Goal: Answer question/provide support

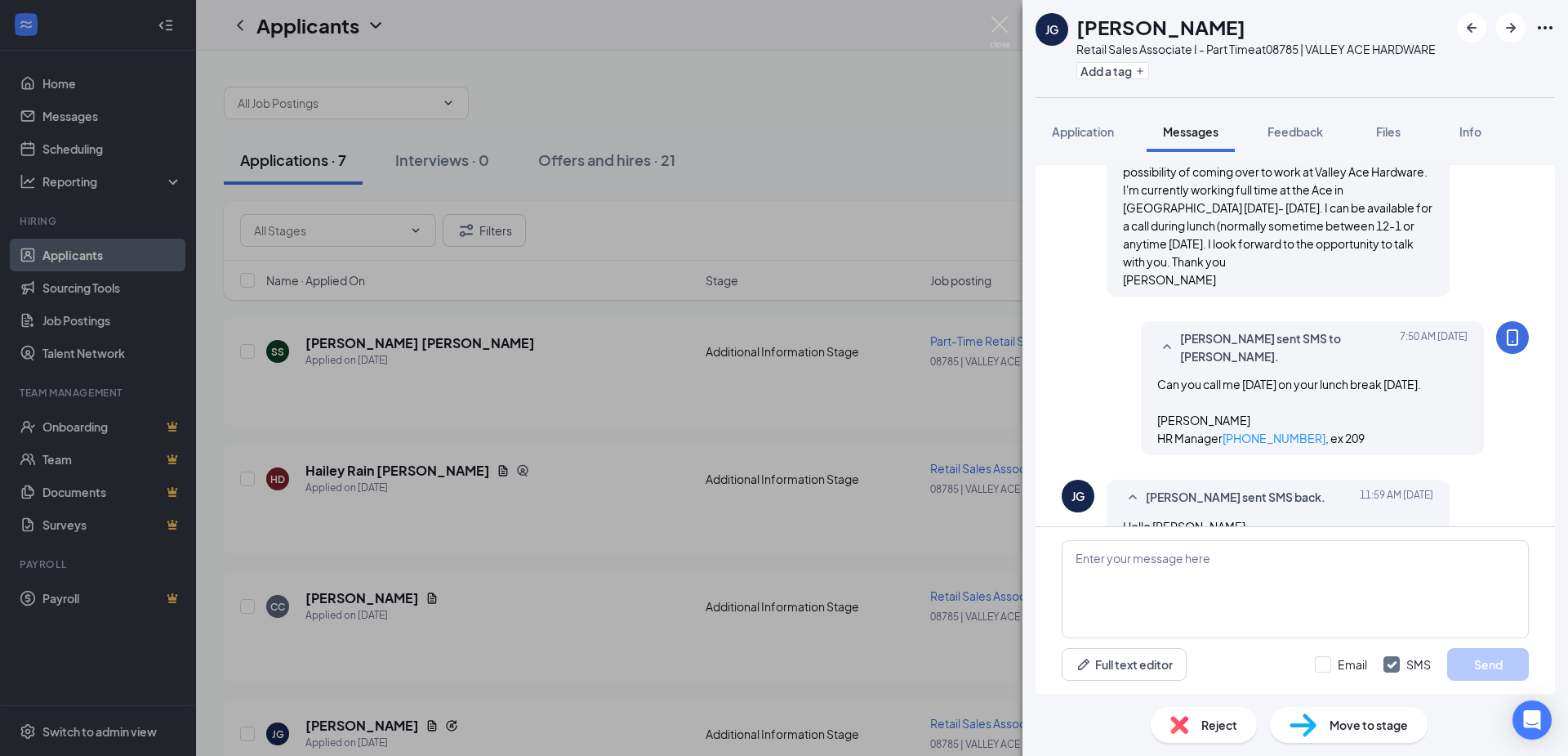
scroll to position [980, 0]
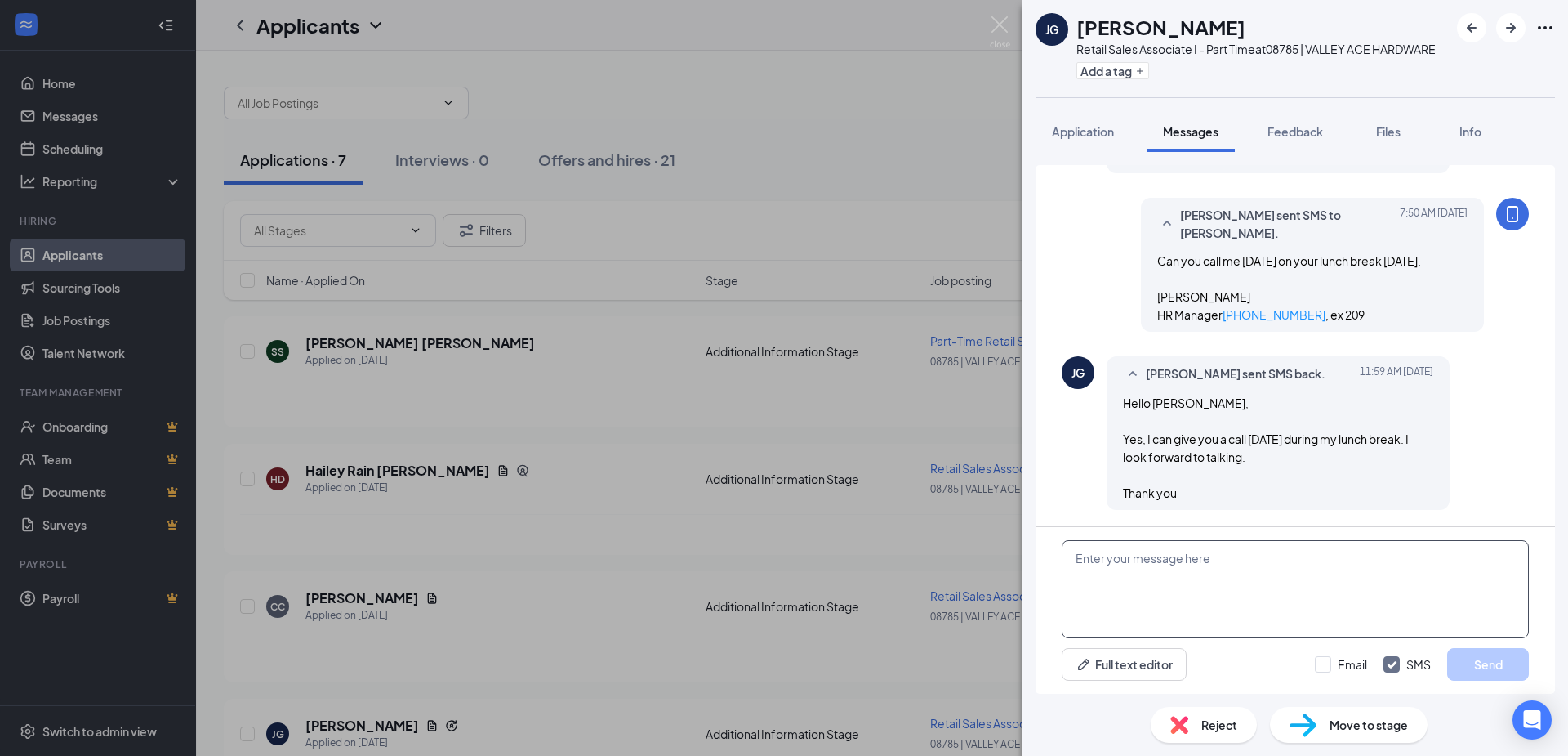
click at [1132, 564] on textarea at bounding box center [1294, 589] width 467 height 98
type textarea "Sounds Great!"
click at [1484, 657] on button "Send" at bounding box center [1487, 664] width 82 height 33
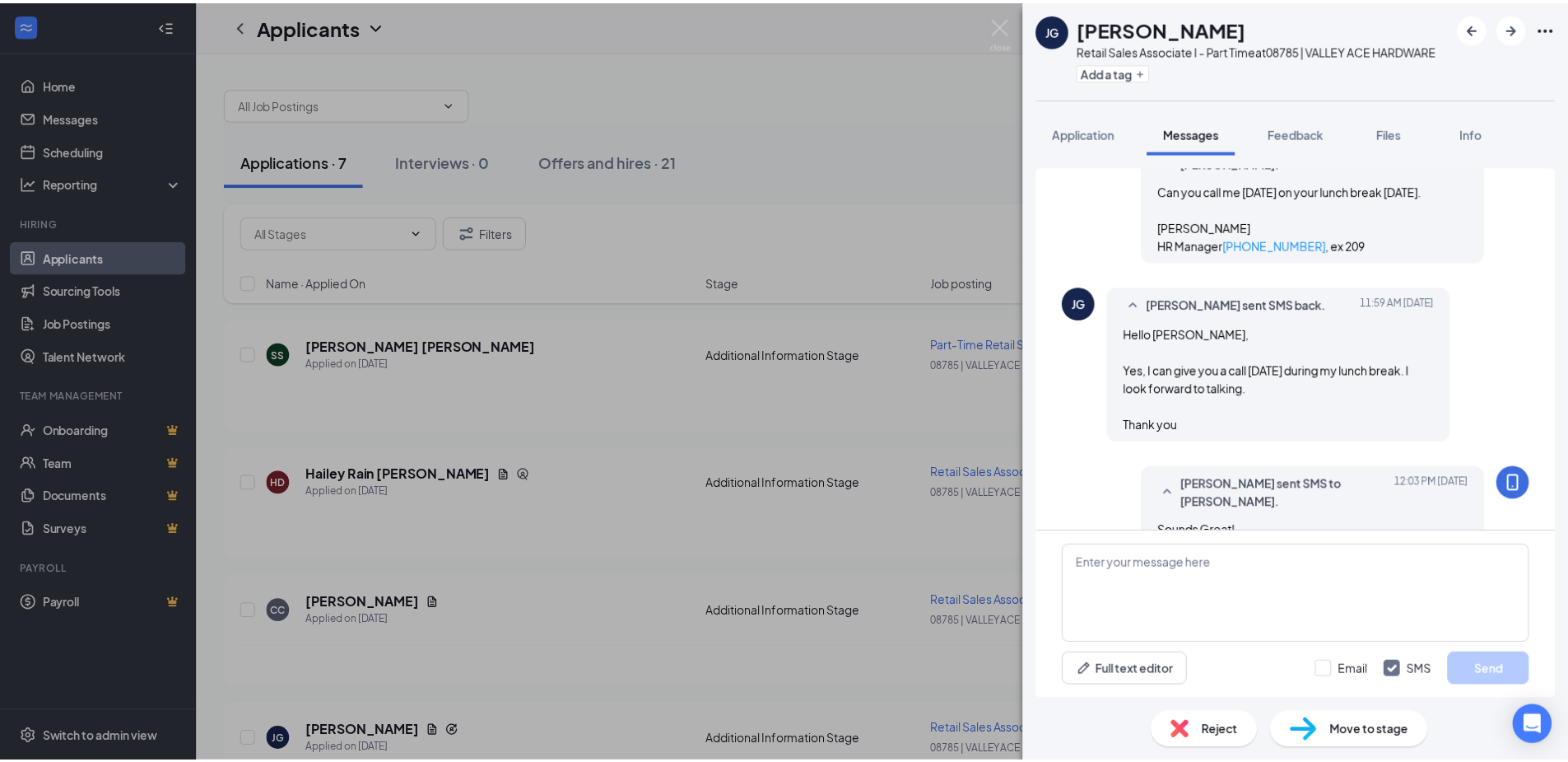
scroll to position [1077, 0]
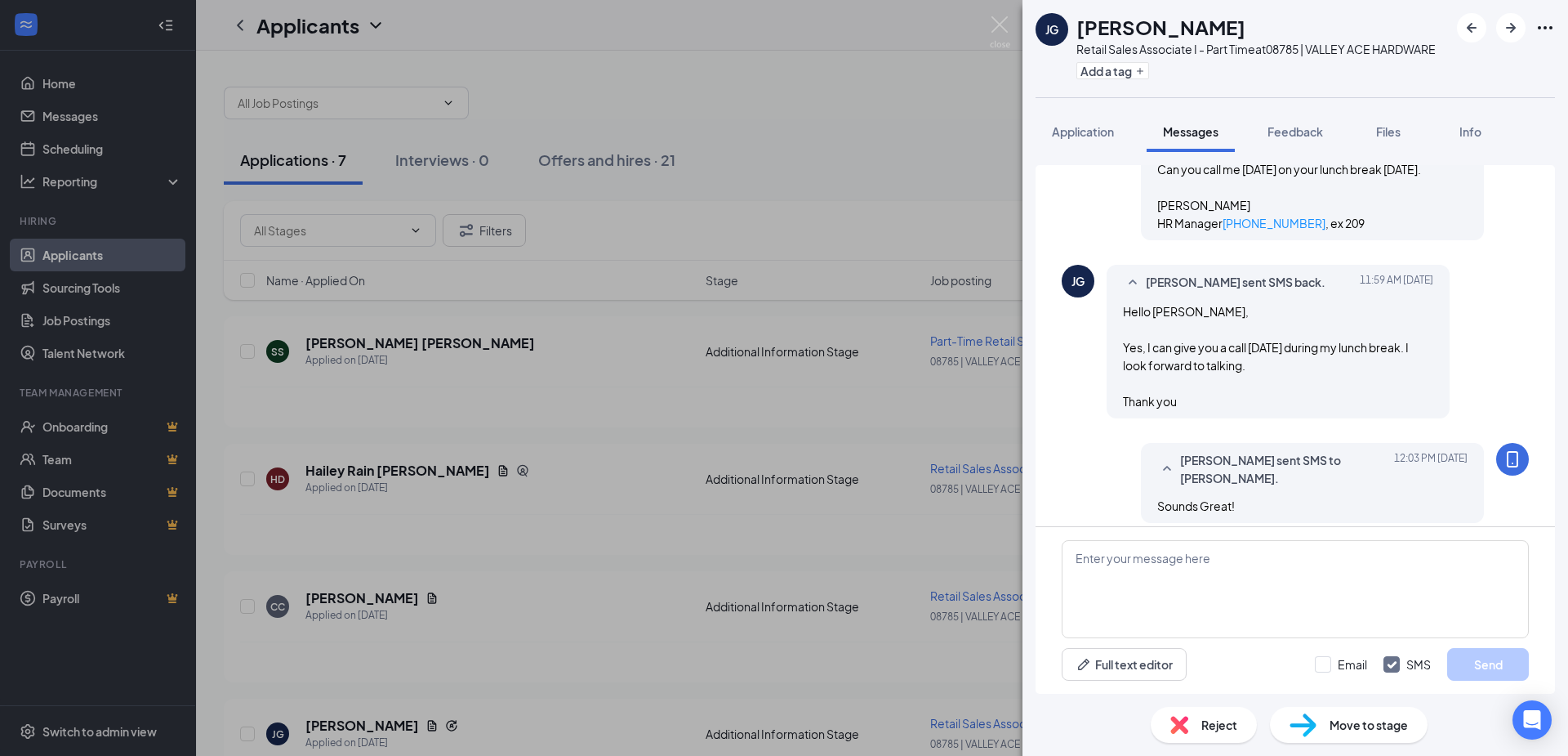
click at [845, 101] on div "JG Jenny Garzon Retail Sales Associate I - Part Time at 08785 | VALLEY ACE HARD…" at bounding box center [784, 378] width 1568 height 756
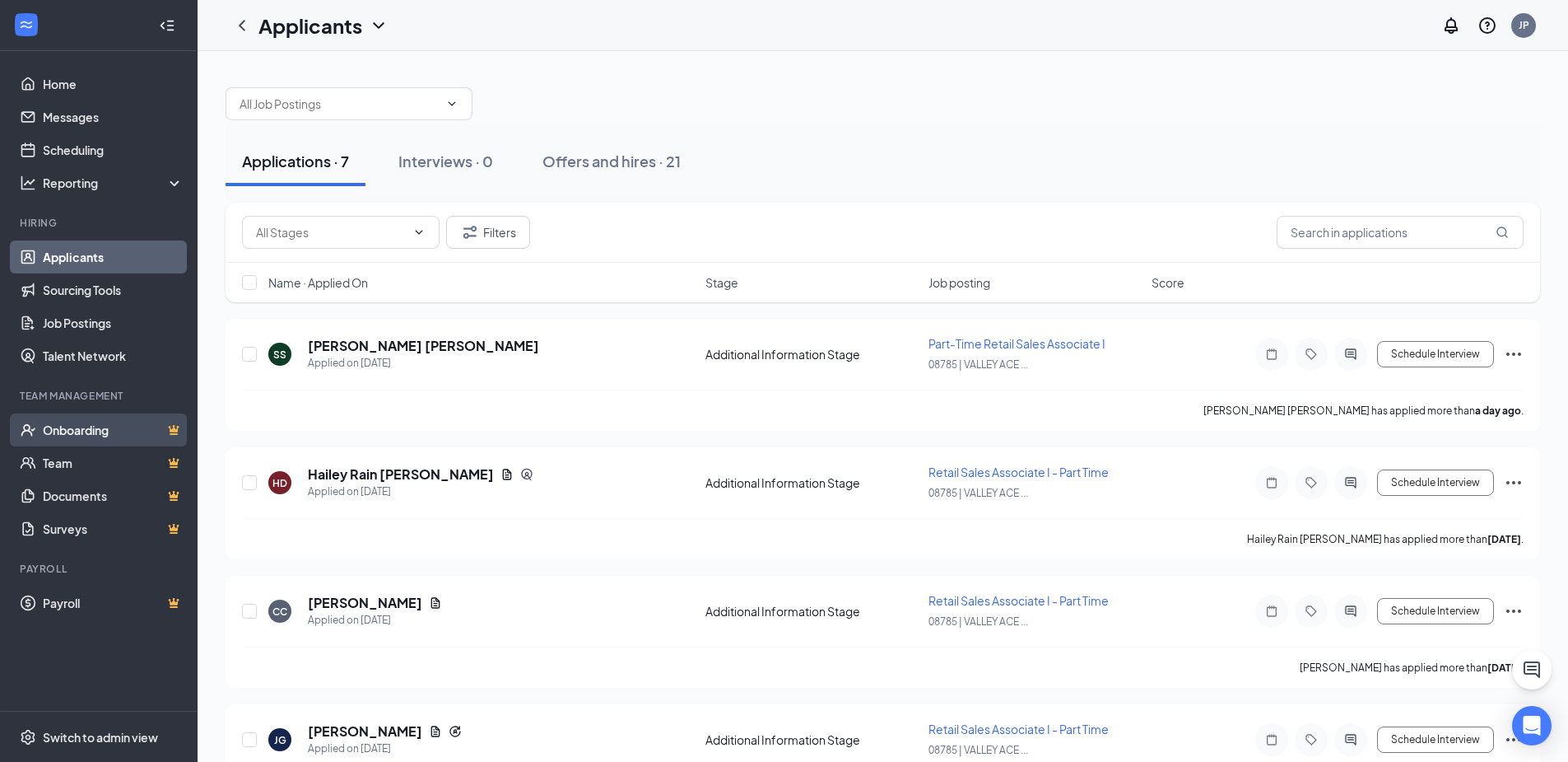
click at [86, 418] on link "Onboarding" at bounding box center [113, 430] width 140 height 33
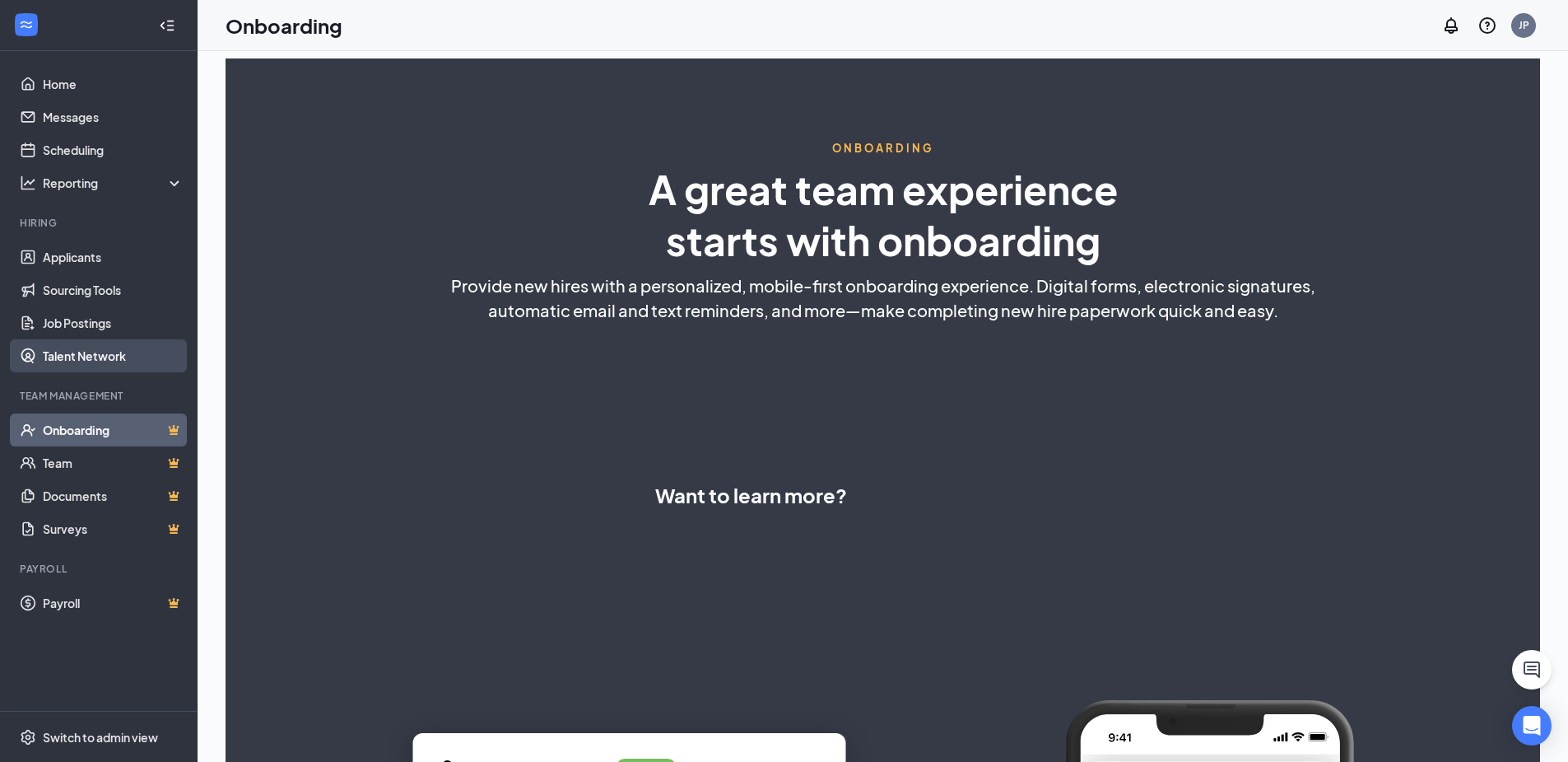
select select "US"
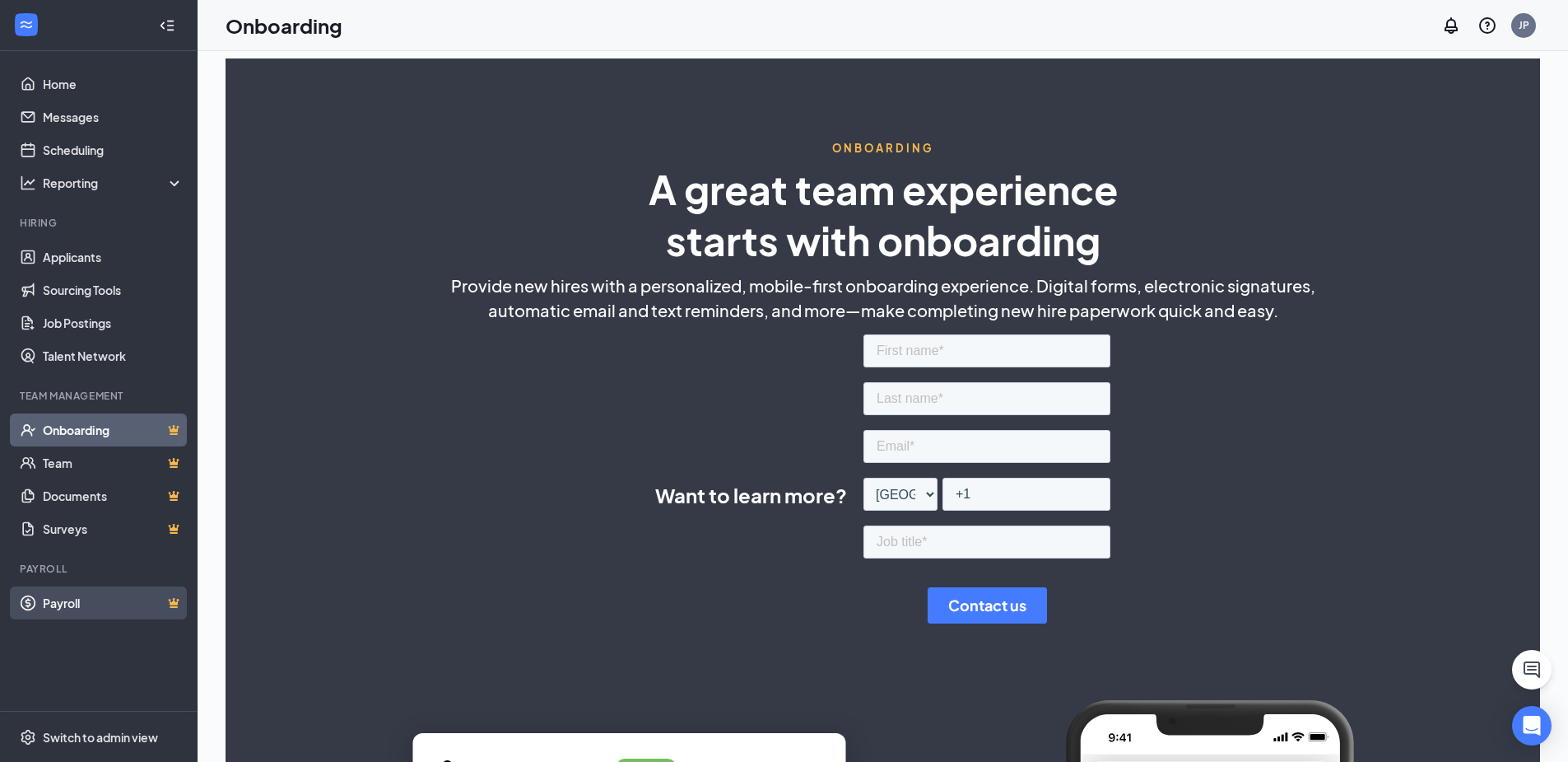
click at [94, 602] on link "Payroll" at bounding box center [113, 603] width 140 height 33
